Goal: Information Seeking & Learning: Learn about a topic

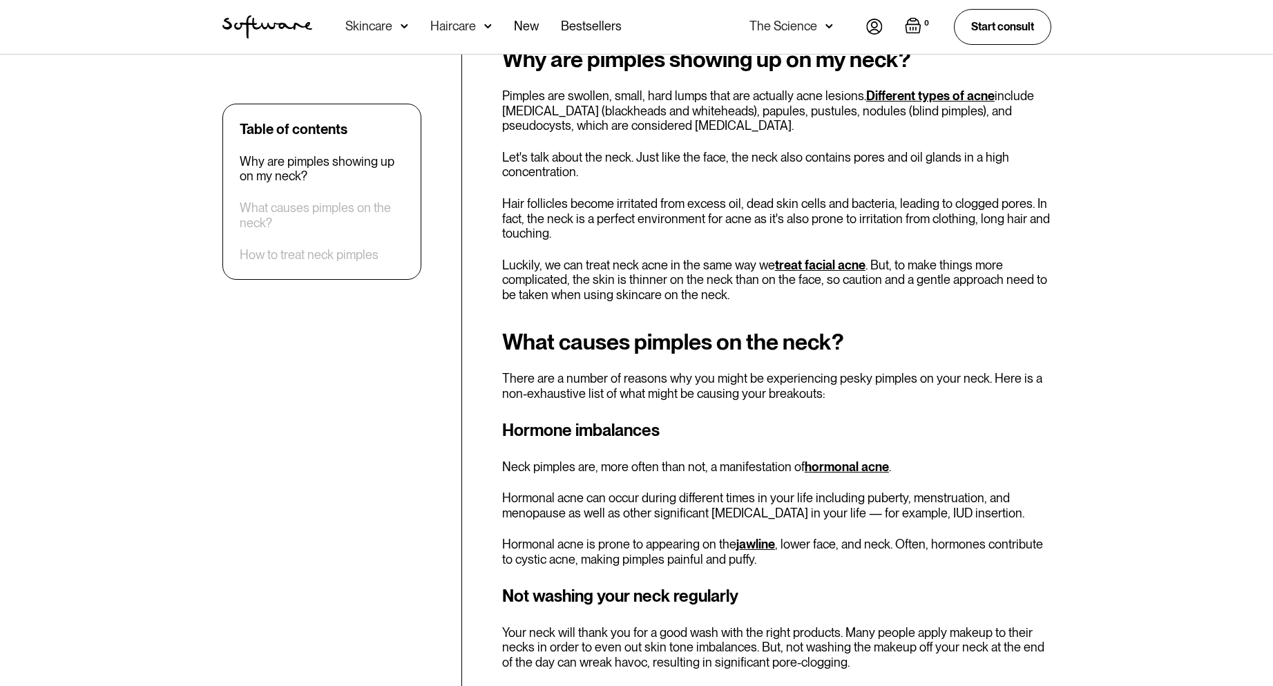
scroll to position [737, 0]
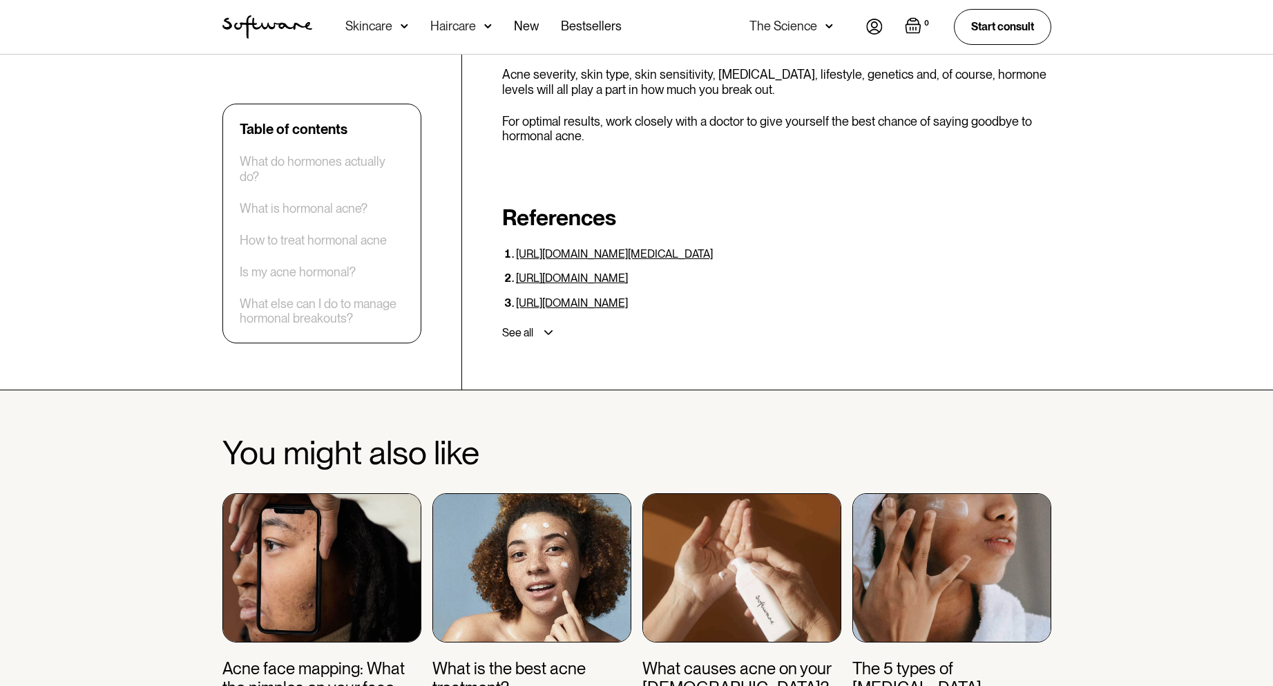
scroll to position [5286, 0]
